Goal: Information Seeking & Learning: Learn about a topic

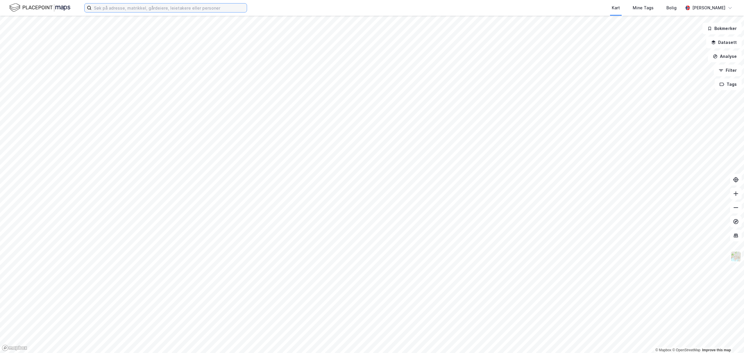
click at [165, 7] on input at bounding box center [169, 7] width 155 height 9
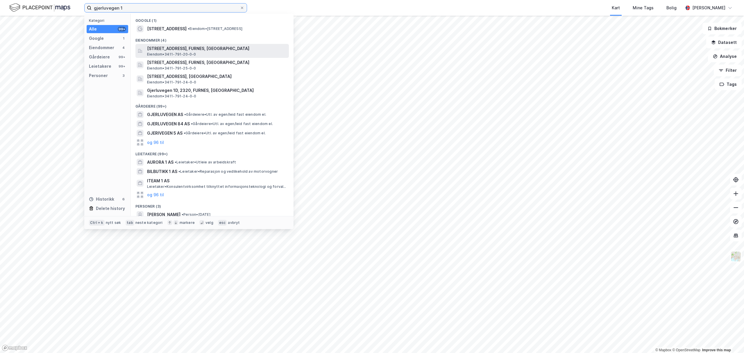
type input "gjerluvegen 1"
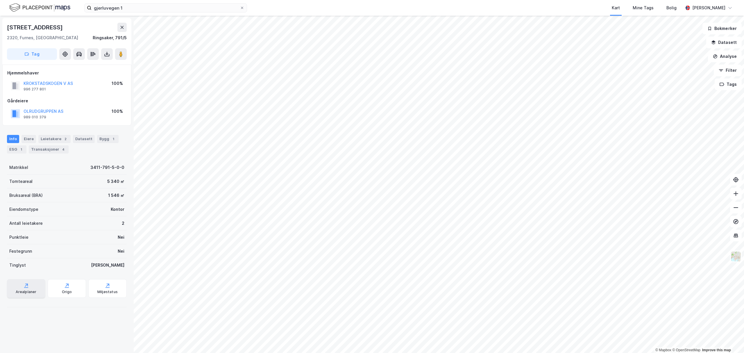
click at [26, 291] on div "Arealplaner" at bounding box center [26, 292] width 21 height 5
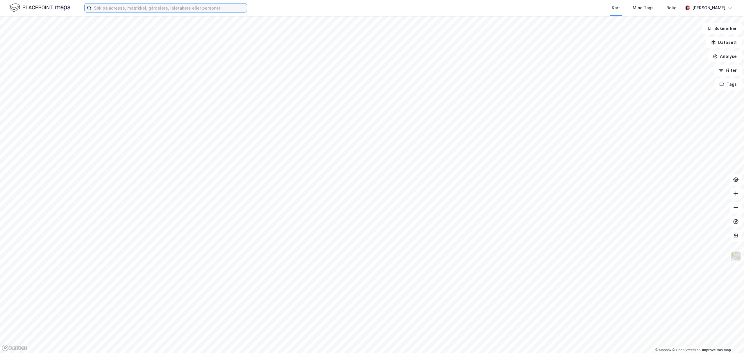
click at [157, 7] on input at bounding box center [169, 7] width 155 height 9
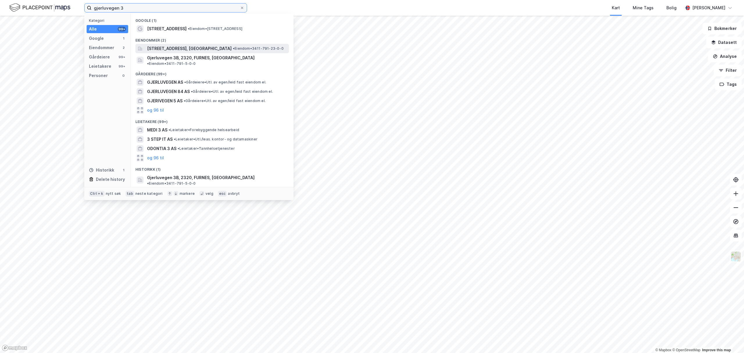
type input "gjerluvegen 3"
click at [171, 49] on span "[STREET_ADDRESS], [GEOGRAPHIC_DATA]" at bounding box center [189, 48] width 85 height 7
